Goal: Download file/media

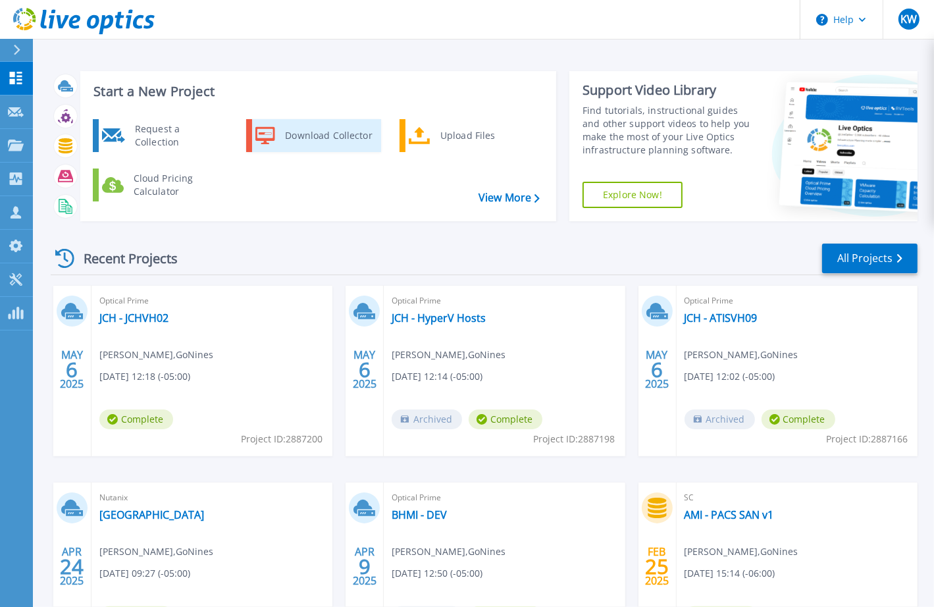
click at [297, 138] on div "Download Collector" at bounding box center [327, 135] width 99 height 26
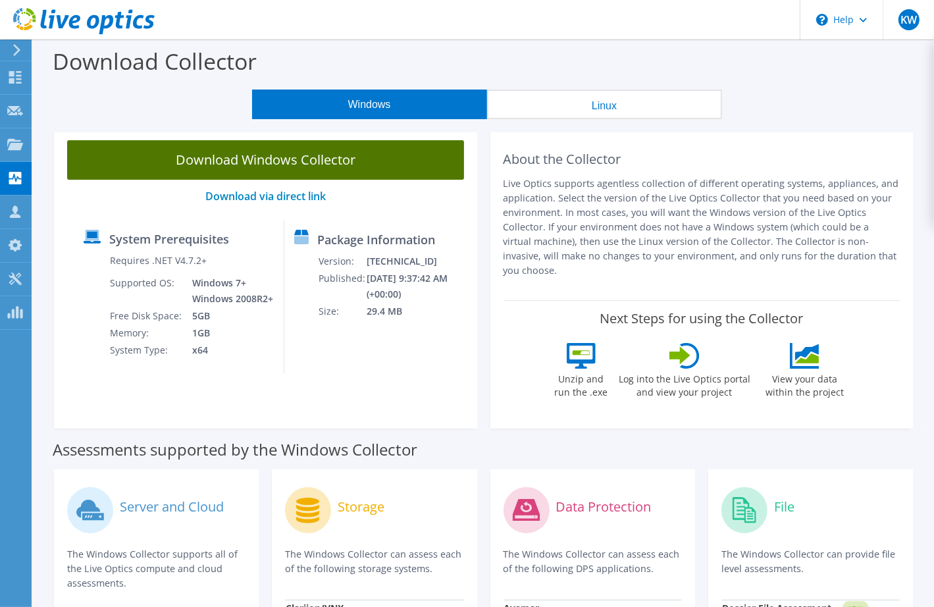
click at [293, 164] on link "Download Windows Collector" at bounding box center [265, 159] width 397 height 39
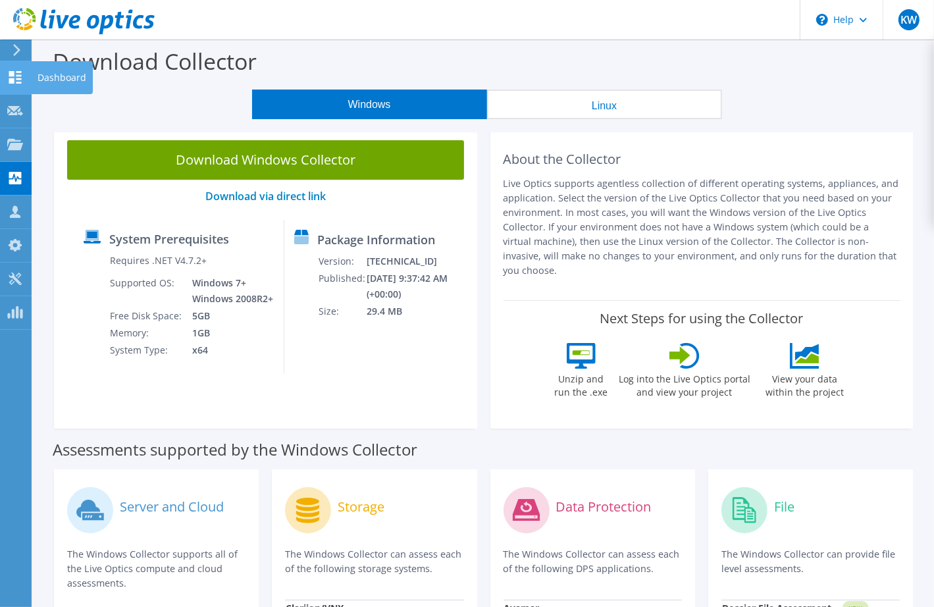
click at [19, 76] on icon at bounding box center [15, 77] width 16 height 13
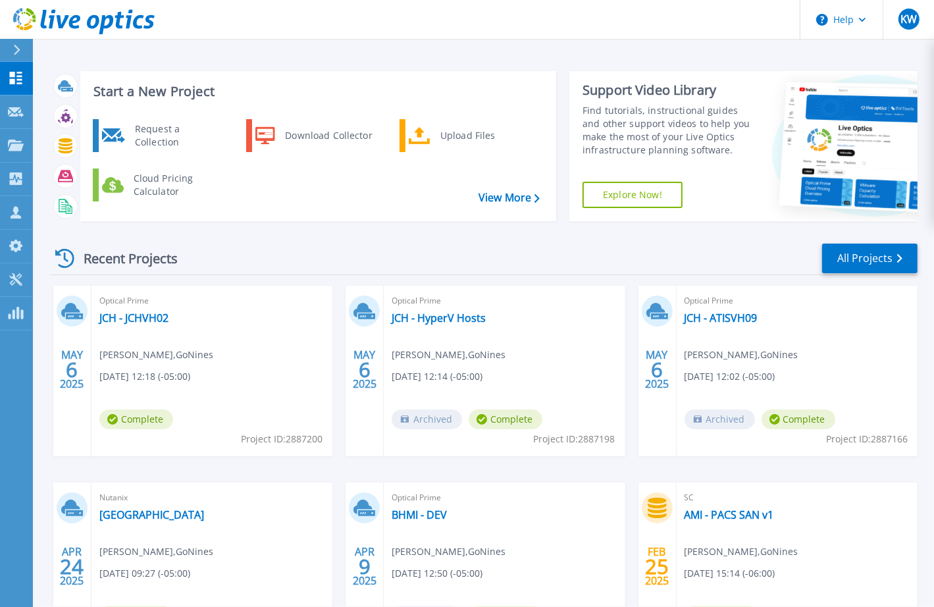
click at [580, 43] on div "Start a New Project Request a Collection Download Collector Upload Files Cloud …" at bounding box center [483, 344] width 901 height 689
click at [64, 76] on p "Dashboard" at bounding box center [58, 79] width 49 height 34
click at [465, 69] on div "Start a New Project Request a Collection Download Collector Upload Files Cloud …" at bounding box center [484, 146] width 866 height 171
click at [21, 78] on icon at bounding box center [16, 78] width 16 height 13
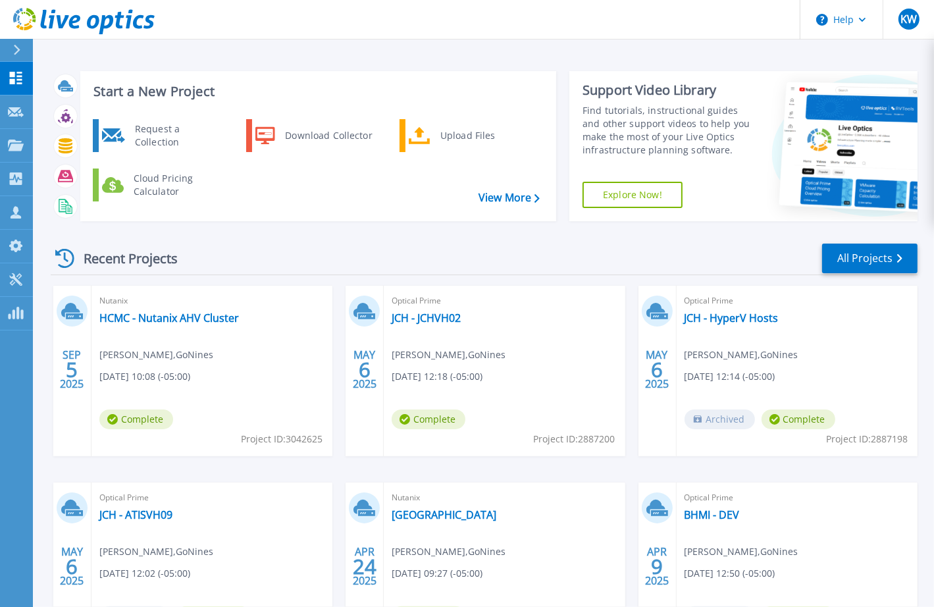
click at [193, 327] on div "Nutanix HCMC - Nutanix AHV Cluster [PERSON_NAME] , GoNines [DATE] 10:08 (-05:00…" at bounding box center [211, 371] width 241 height 170
click at [199, 316] on link "HCMC - Nutanix AHV Cluster" at bounding box center [168, 317] width 139 height 13
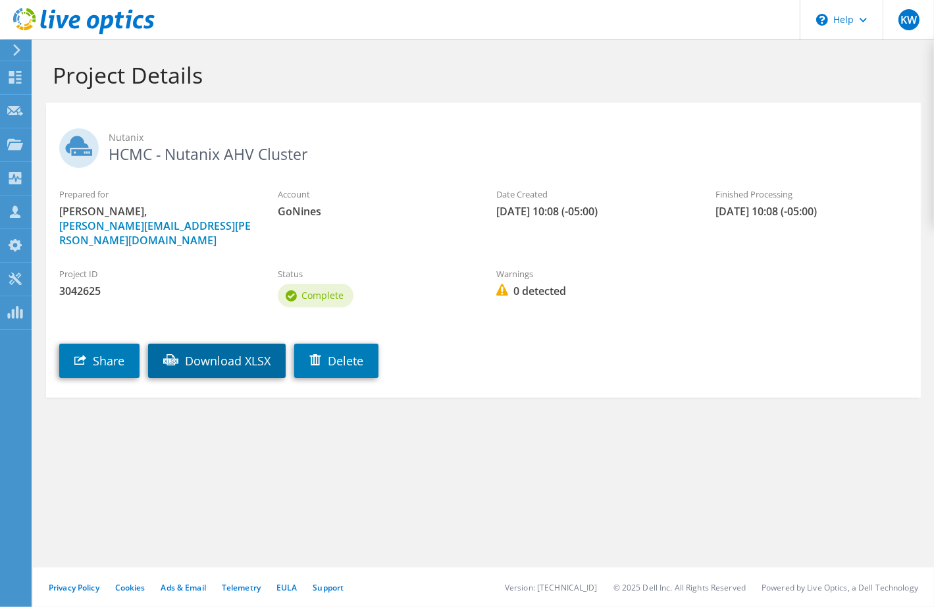
click at [215, 351] on link "Download XLSX" at bounding box center [217, 360] width 138 height 34
